Goal: Information Seeking & Learning: Learn about a topic

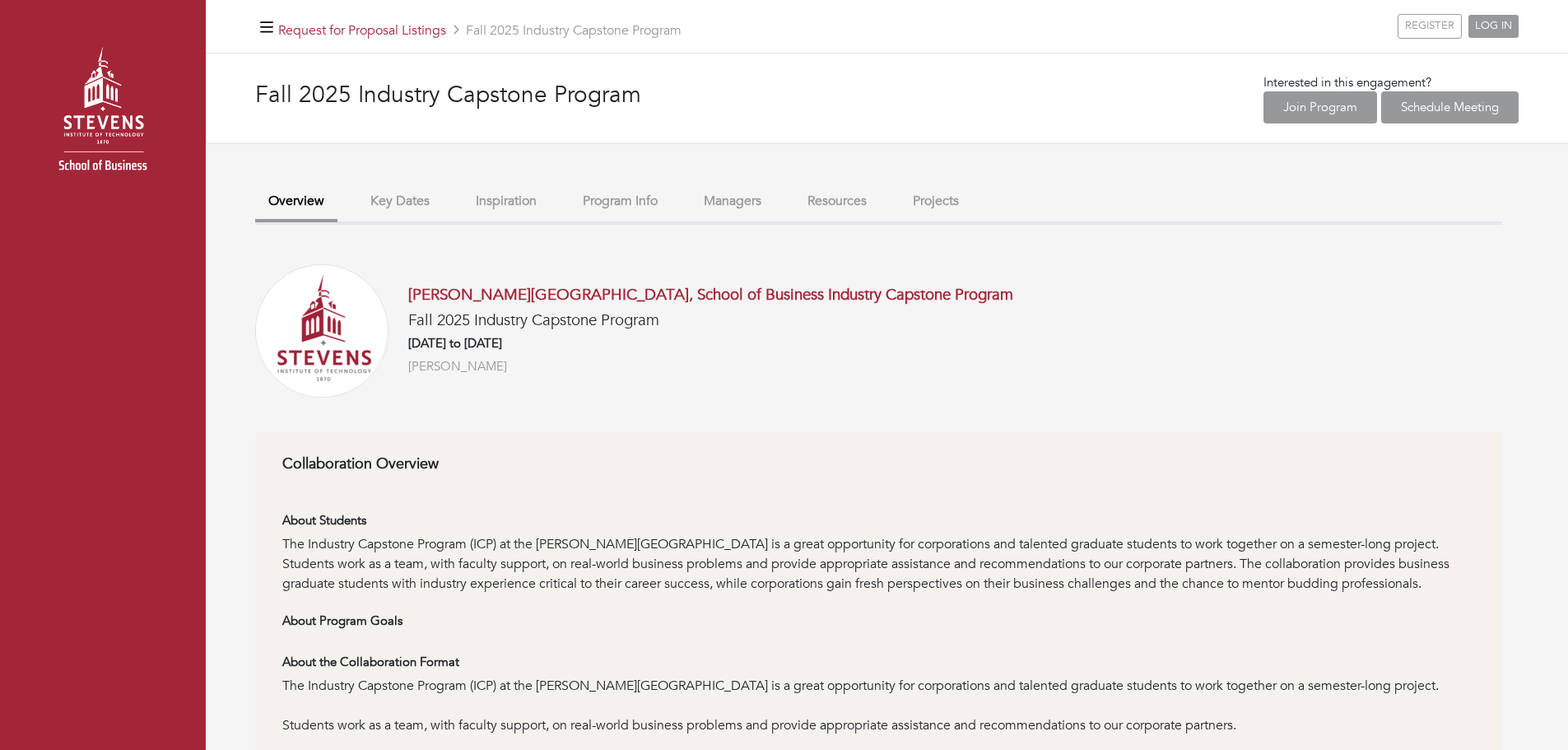
click at [919, 207] on button "Projects" at bounding box center [936, 201] width 72 height 36
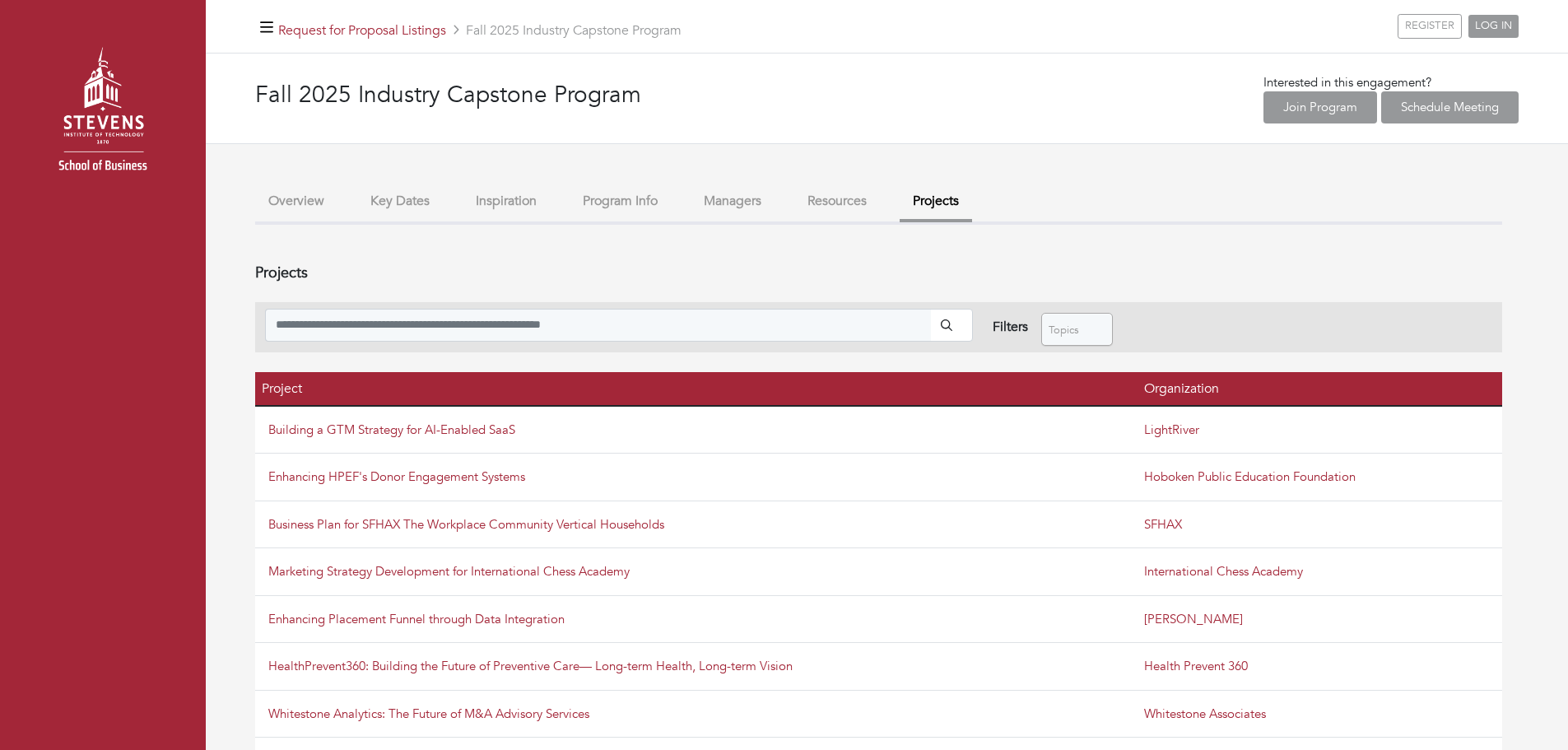
scroll to position [75, 0]
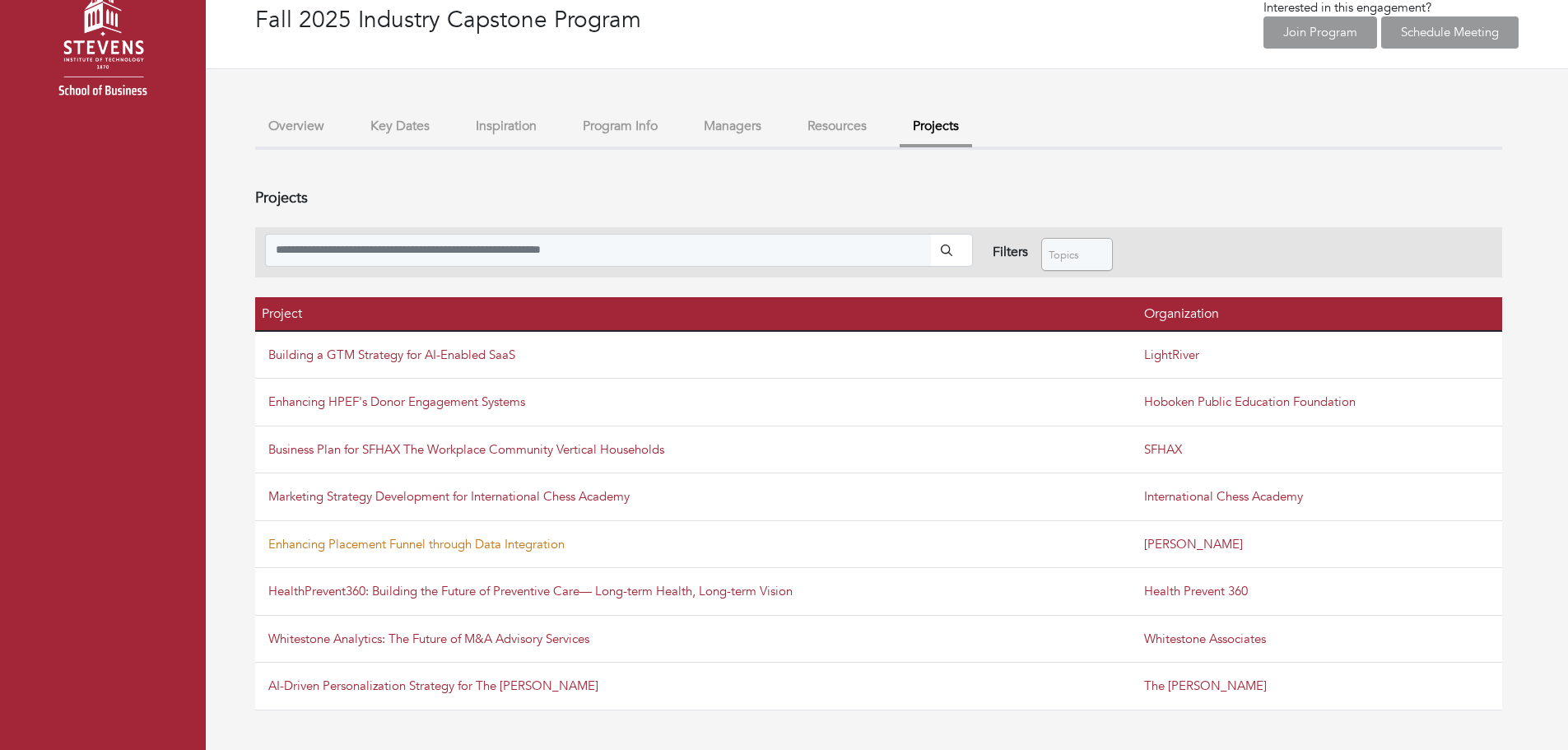
click at [447, 453] on link "Enhancing Placement Funnel through Data Integration" at bounding box center [417, 544] width 296 height 16
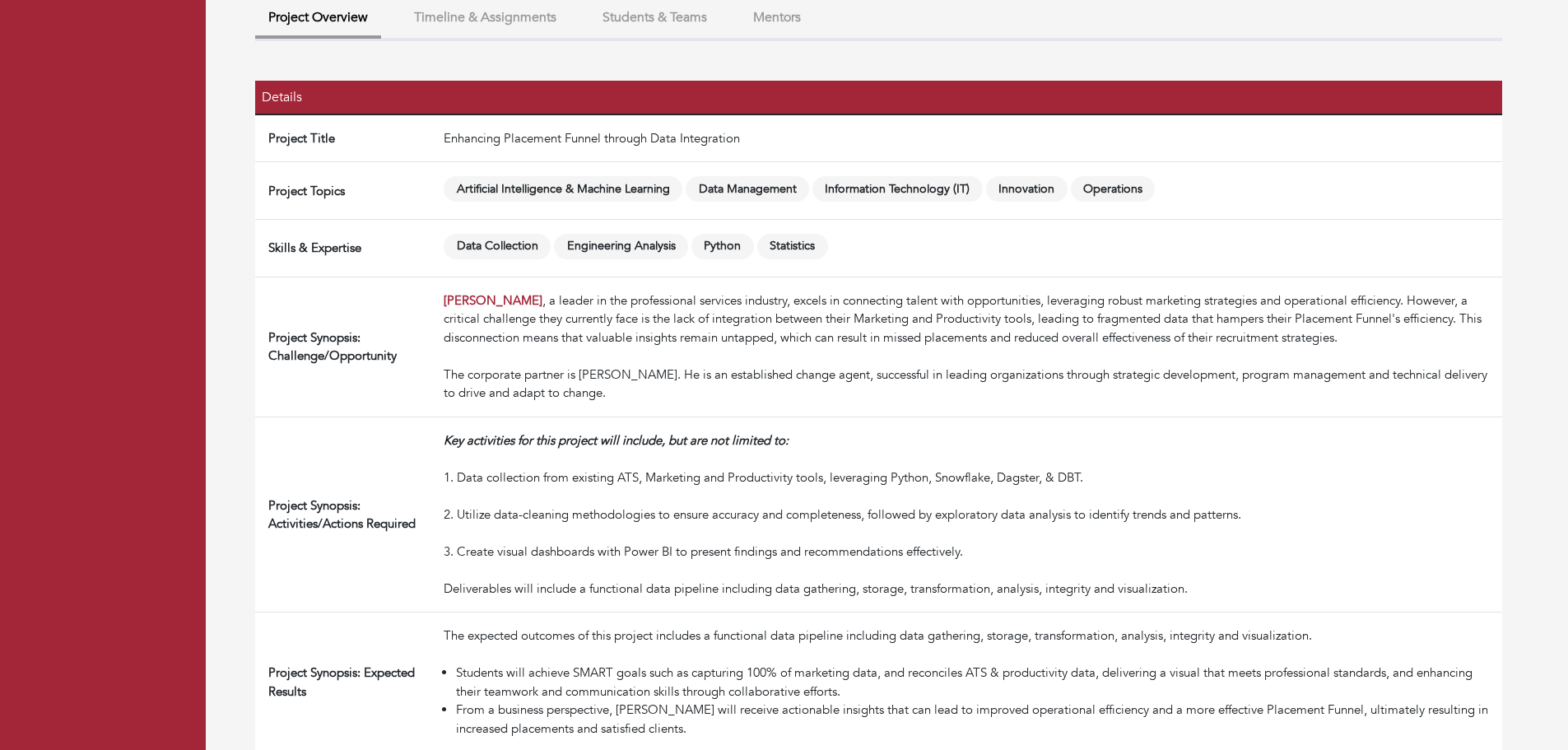
scroll to position [211, 0]
